Goal: Book appointment/travel/reservation

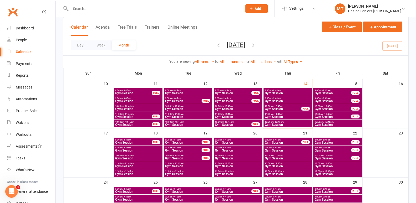
scroll to position [131, 0]
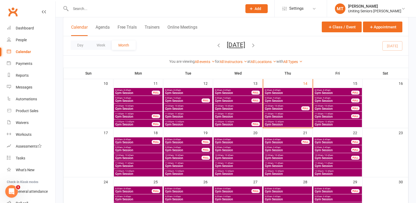
click at [291, 100] on span "Gym Session" at bounding box center [287, 100] width 46 height 3
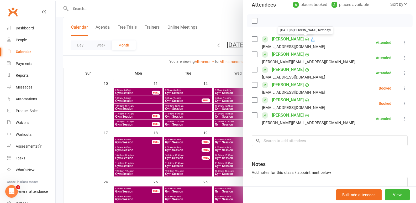
scroll to position [79, 0]
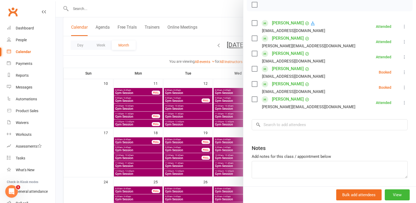
click at [252, 70] on label at bounding box center [254, 68] width 5 height 5
click at [254, 84] on label at bounding box center [254, 83] width 5 height 5
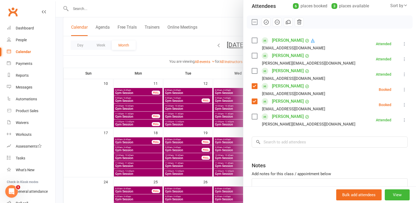
scroll to position [52, 0]
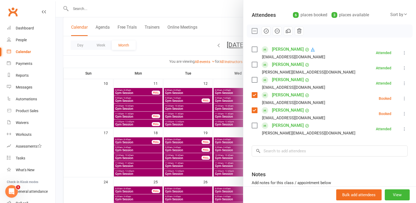
click at [277, 29] on icon "button" at bounding box center [277, 31] width 6 height 6
click at [191, 146] on div at bounding box center [236, 101] width 360 height 203
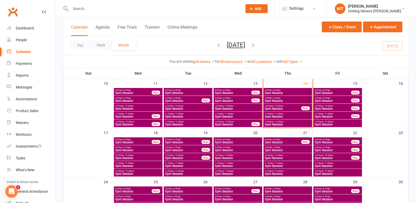
click at [283, 107] on span "Gym Session" at bounding box center [282, 108] width 37 height 3
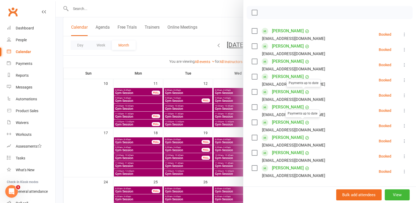
scroll to position [79, 0]
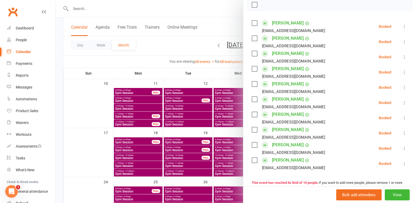
click at [184, 150] on div at bounding box center [236, 101] width 360 height 203
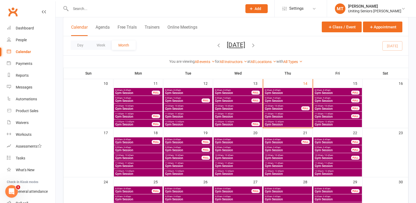
click at [286, 114] on span "11:00am - 11:45am" at bounding box center [287, 114] width 46 height 2
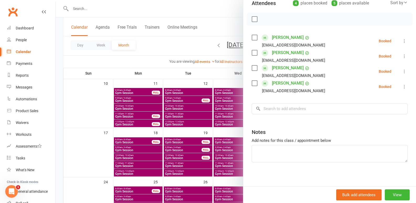
scroll to position [66, 0]
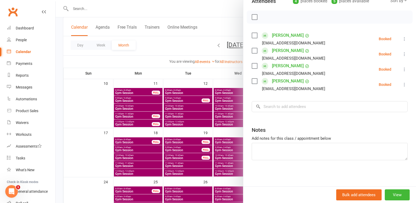
click at [168, 178] on div at bounding box center [236, 101] width 360 height 203
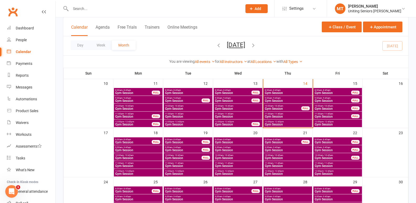
click at [288, 126] on div "12:00pm - 12:45pm Gym Session" at bounding box center [287, 123] width 49 height 8
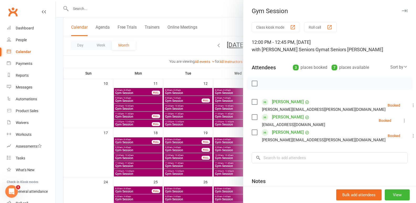
scroll to position [51, 0]
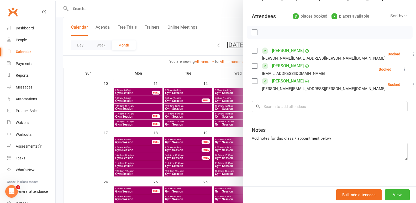
click at [183, 153] on div at bounding box center [236, 101] width 360 height 203
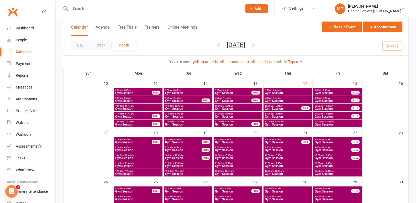
click at [342, 120] on span "12:00pm - 12:45pm" at bounding box center [337, 121] width 46 height 2
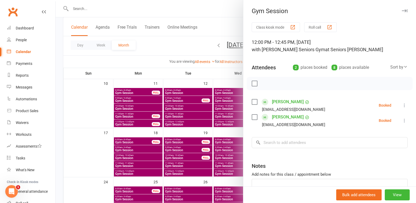
click at [177, 131] on div at bounding box center [236, 101] width 360 height 203
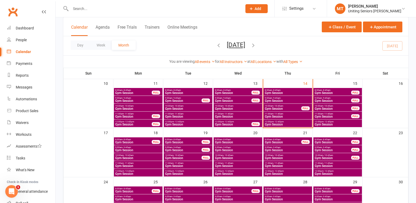
click at [355, 91] on div "FULL" at bounding box center [355, 93] width 8 height 4
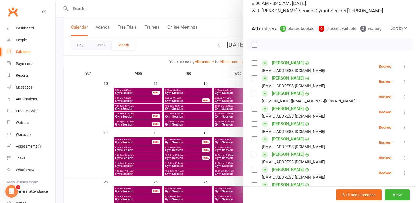
scroll to position [52, 0]
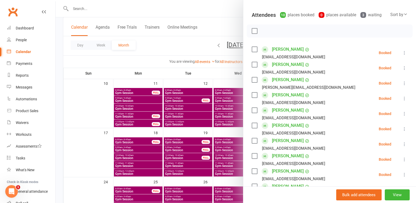
click at [207, 123] on div at bounding box center [236, 101] width 360 height 203
